Goal: Task Accomplishment & Management: Manage account settings

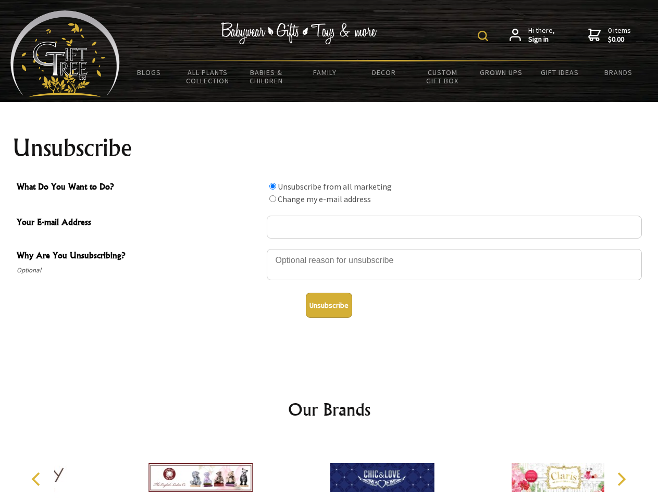
click at [485, 36] on img at bounding box center [483, 36] width 10 height 10
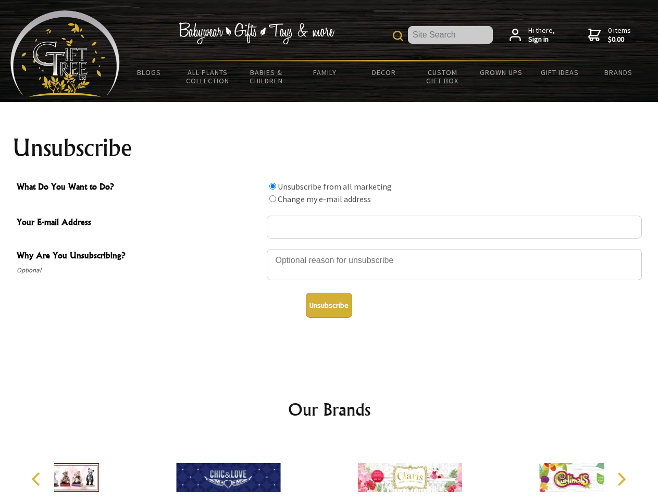
click at [329, 249] on div at bounding box center [454, 266] width 375 height 36
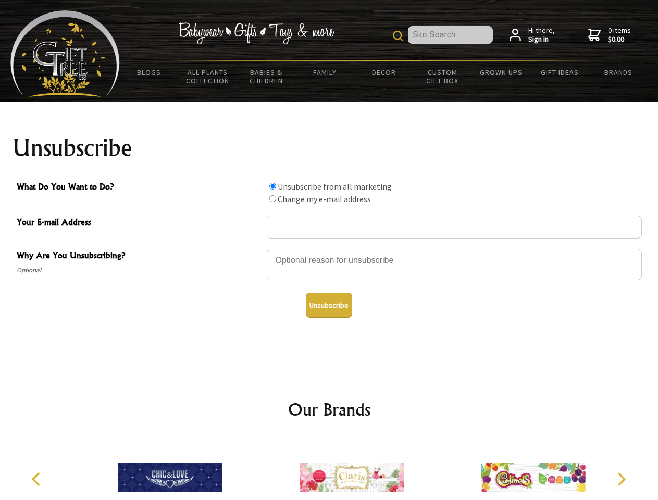
click at [273, 186] on input "What Do You Want to Do?" at bounding box center [272, 186] width 7 height 7
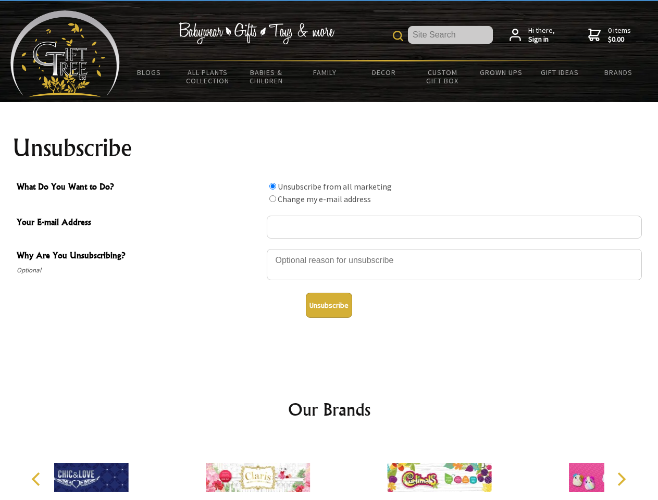
click at [273, 199] on input "What Do You Want to Do?" at bounding box center [272, 198] width 7 height 7
radio input "true"
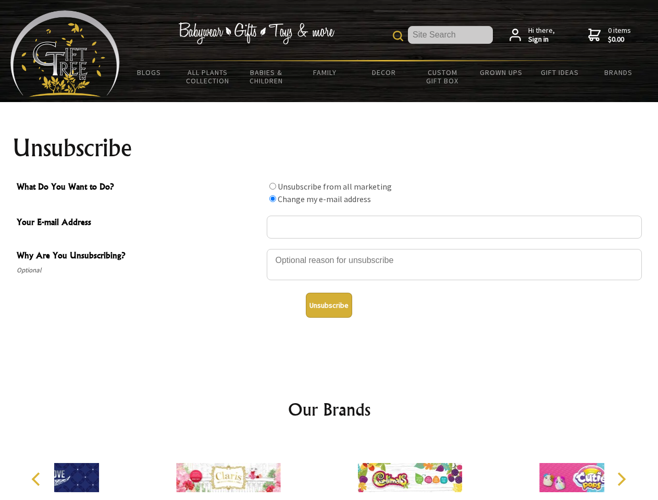
click at [329, 305] on button "Unsubscribe" at bounding box center [329, 305] width 46 height 25
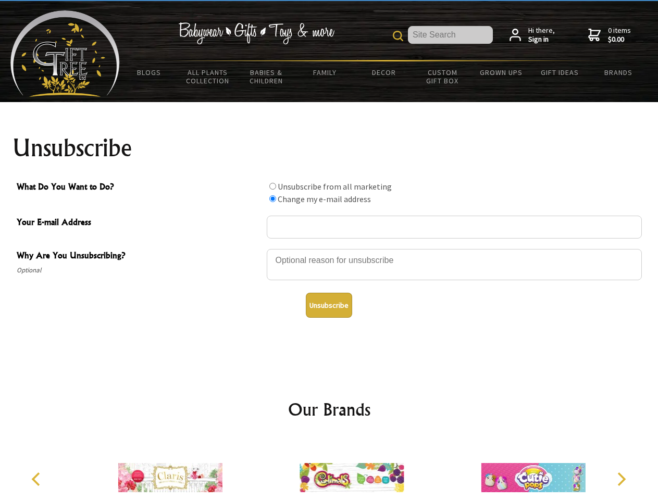
click at [329, 469] on img at bounding box center [352, 478] width 104 height 78
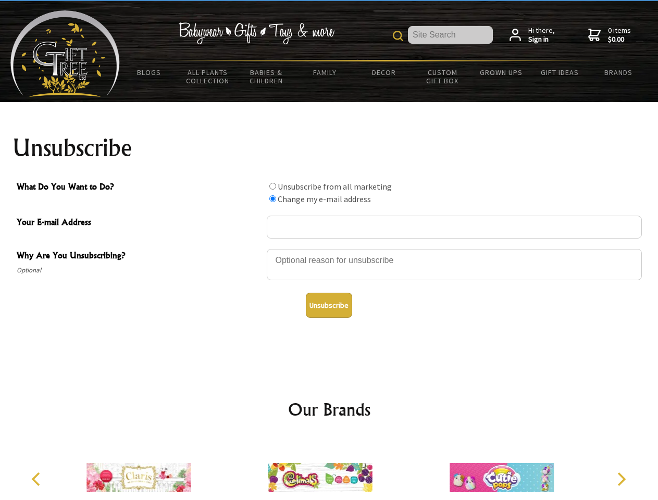
click at [38, 479] on icon "Previous" at bounding box center [37, 480] width 14 height 14
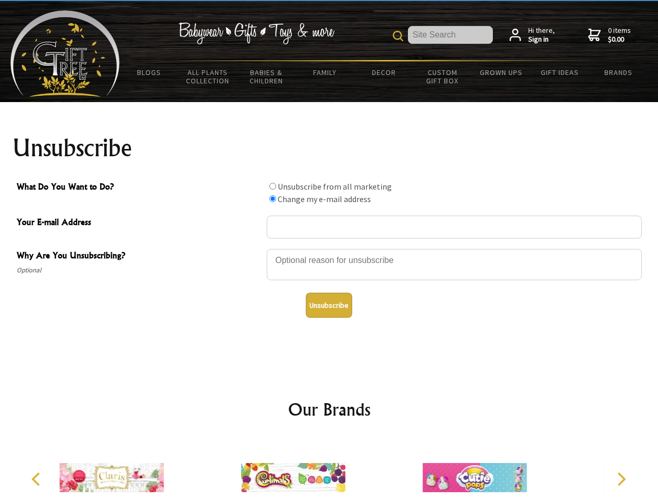
click at [621, 479] on icon "Next" at bounding box center [621, 480] width 14 height 14
